Goal: Information Seeking & Learning: Learn about a topic

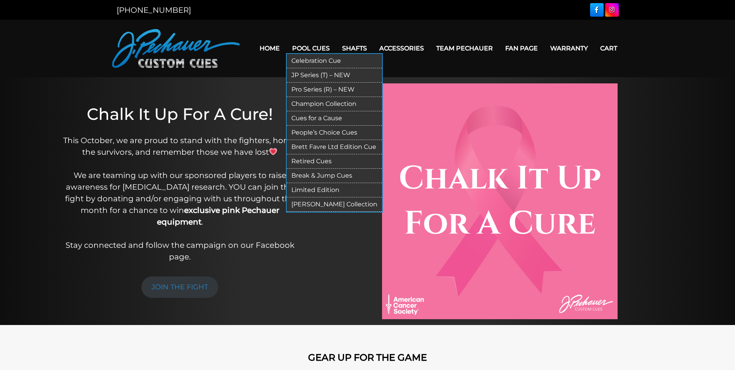
click at [300, 61] on link "Celebration Cue" at bounding box center [334, 61] width 95 height 14
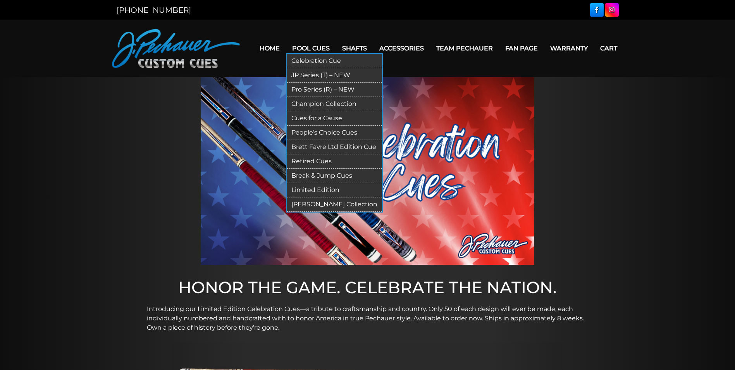
click at [313, 73] on link "JP Series (T) – NEW" at bounding box center [334, 75] width 95 height 14
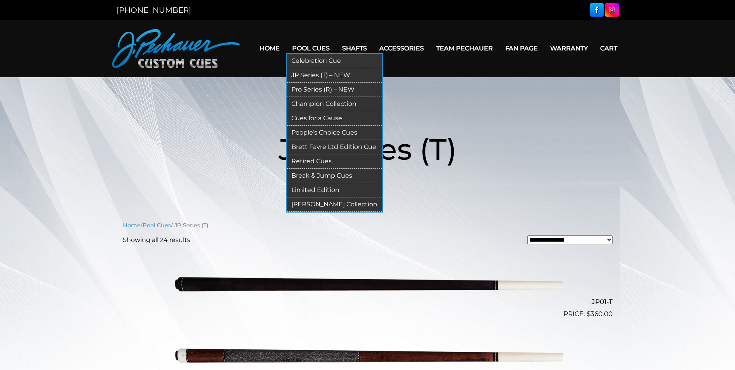
click at [338, 87] on link "Pro Series (R) – NEW" at bounding box center [334, 90] width 95 height 14
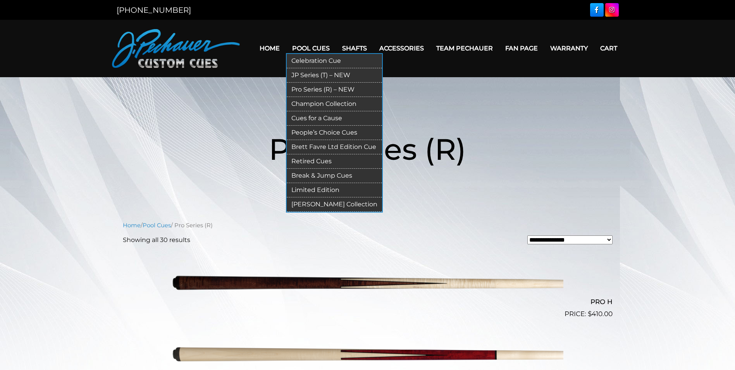
click at [323, 100] on link "Champion Collection" at bounding box center [334, 104] width 95 height 14
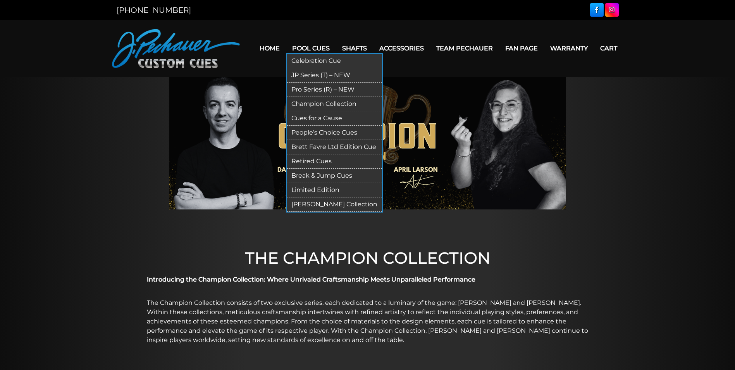
click at [329, 189] on link "Limited Edition" at bounding box center [334, 190] width 95 height 14
